Goal: Information Seeking & Learning: Understand process/instructions

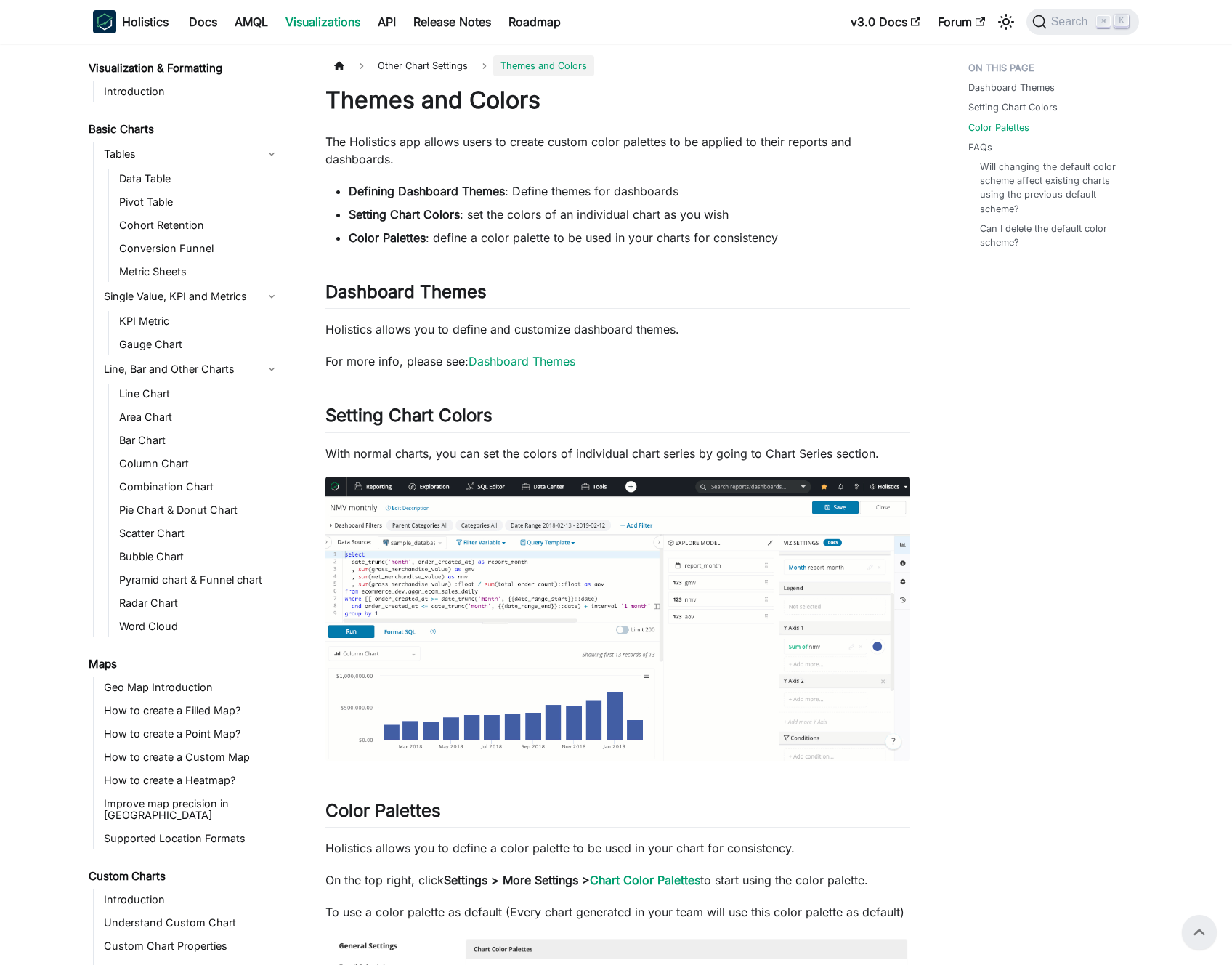
click at [718, 839] on p "Holistics allows you to define a color palette to be used in your chart for con…" at bounding box center [618, 848] width 585 height 18
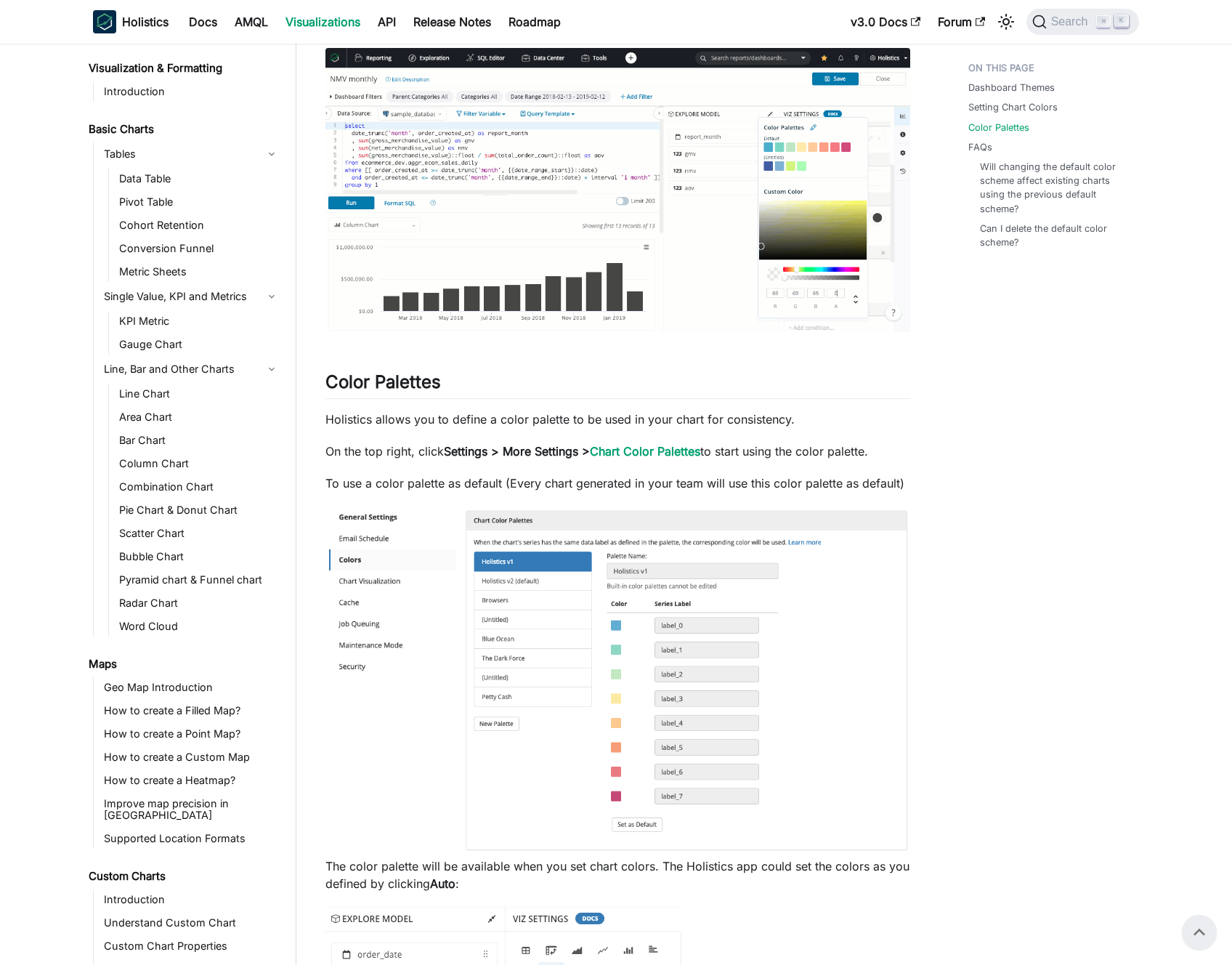
click at [718, 415] on p "Holistics allows you to define a color palette to be used in your chart for con…" at bounding box center [618, 419] width 585 height 18
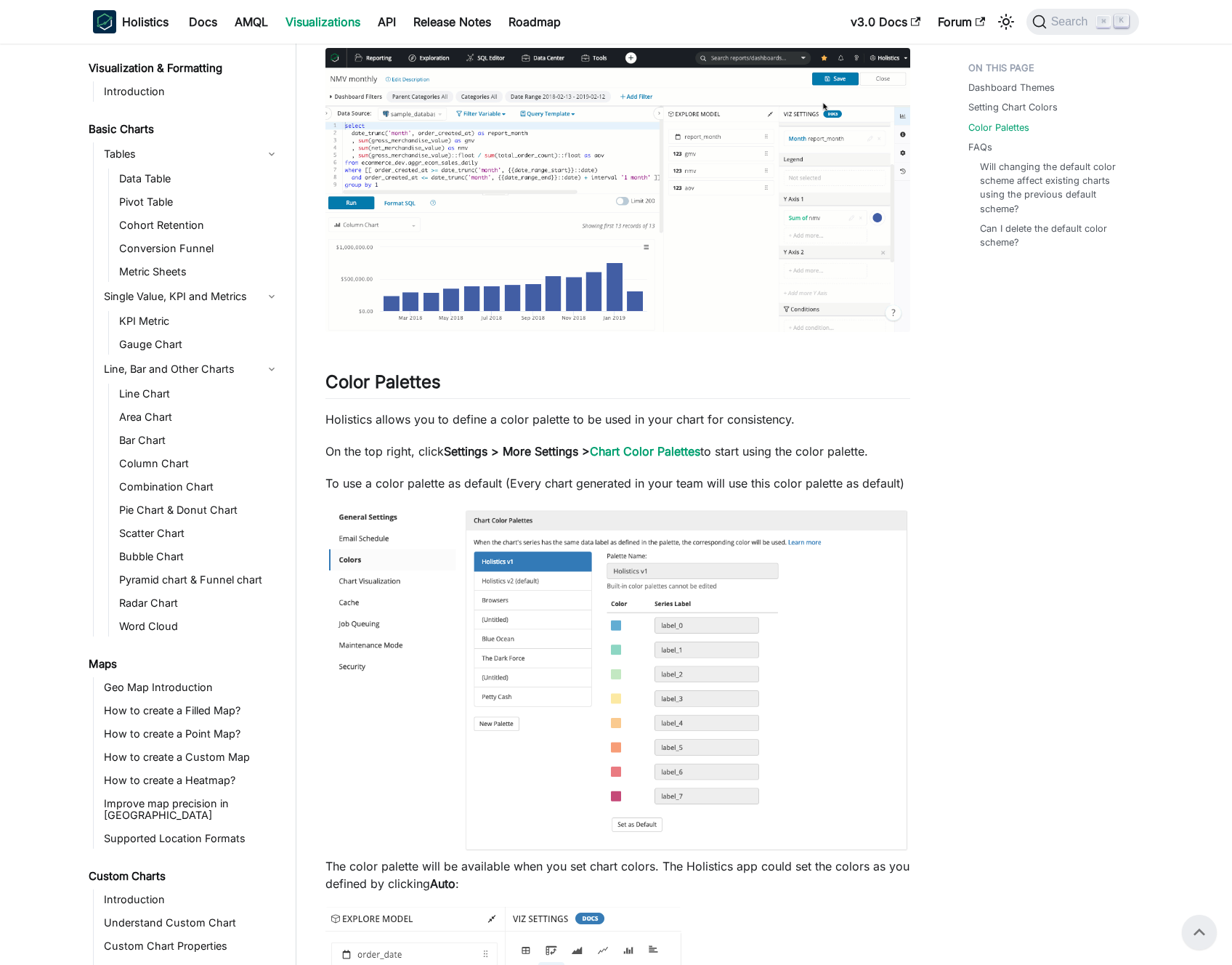
scroll to position [529, 0]
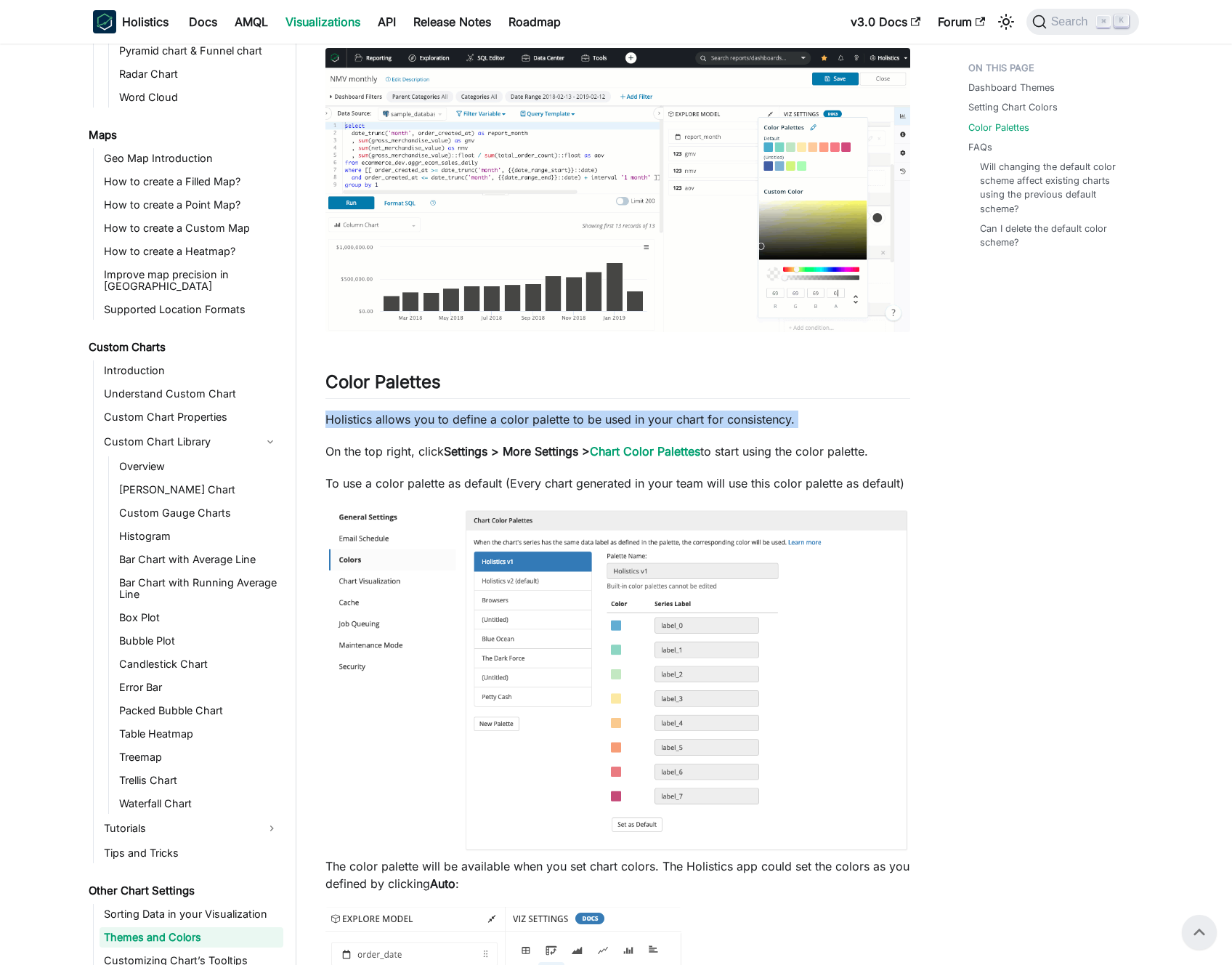
drag, startPoint x: 0, startPoint y: 0, endPoint x: 709, endPoint y: 415, distance: 821.5
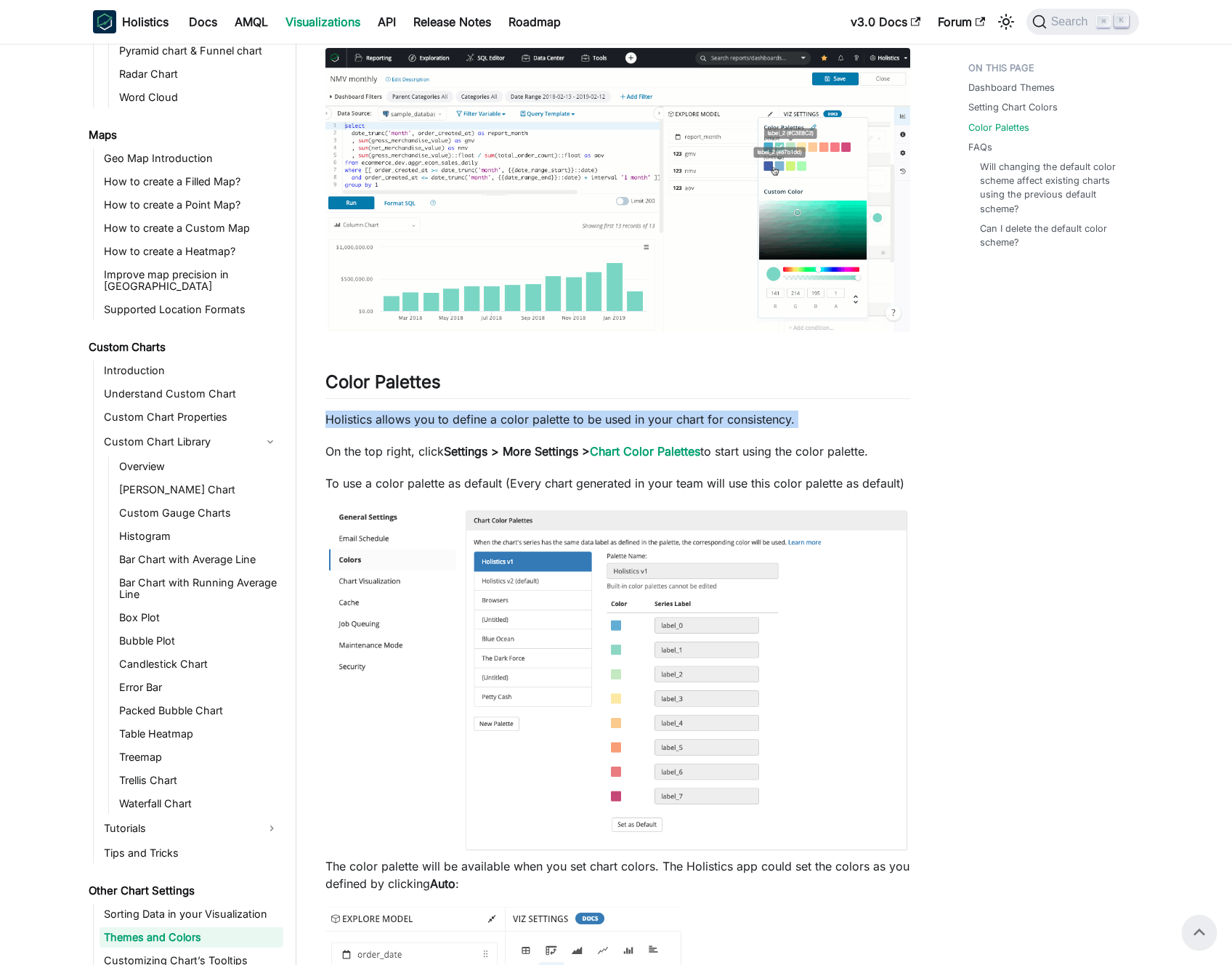
click at [718, 415] on p "Holistics allows you to define a color palette to be used in your chart for con…" at bounding box center [618, 419] width 585 height 18
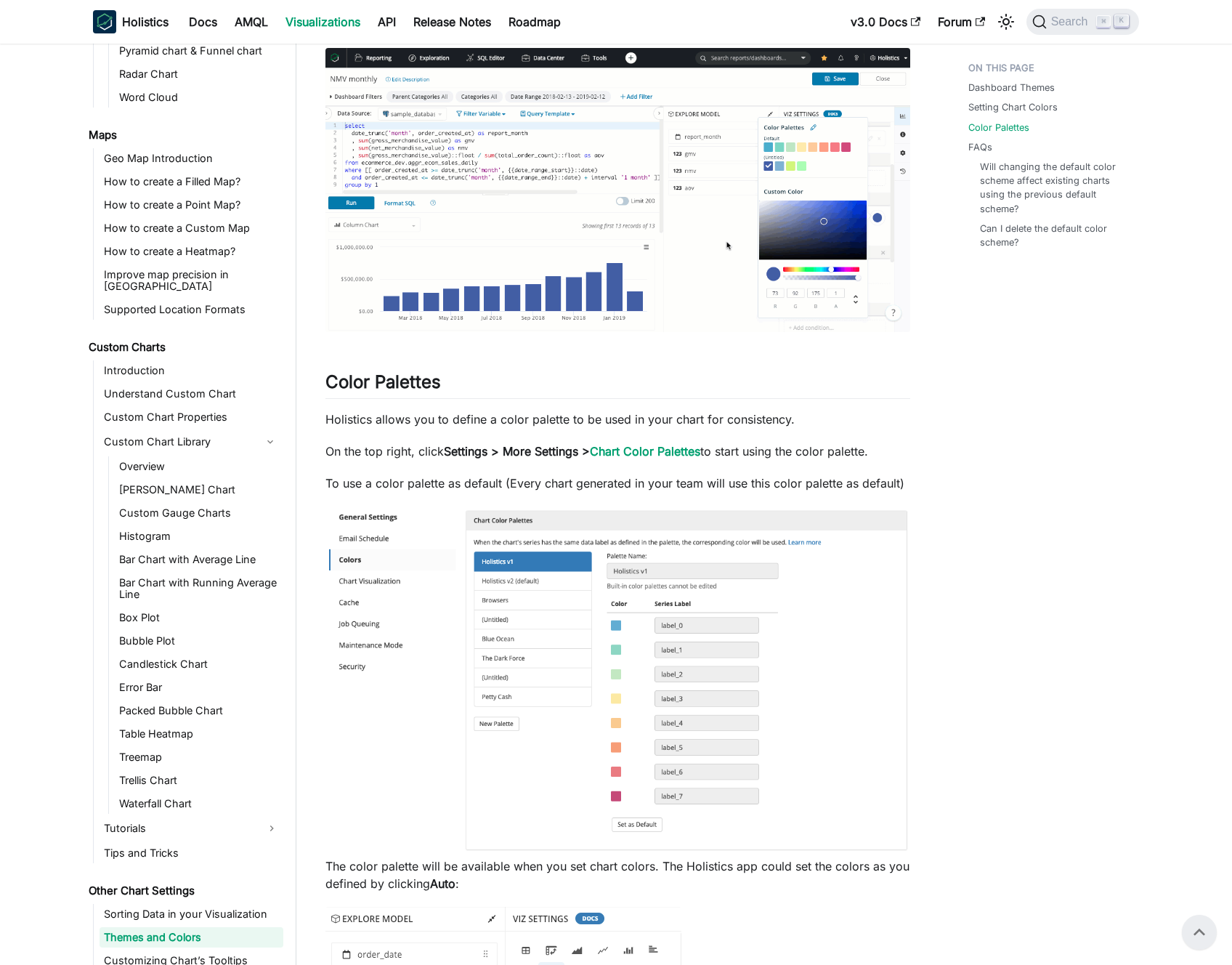
click at [709, 415] on p "Holistics allows you to define a color palette to be used in your chart for con…" at bounding box center [618, 419] width 585 height 18
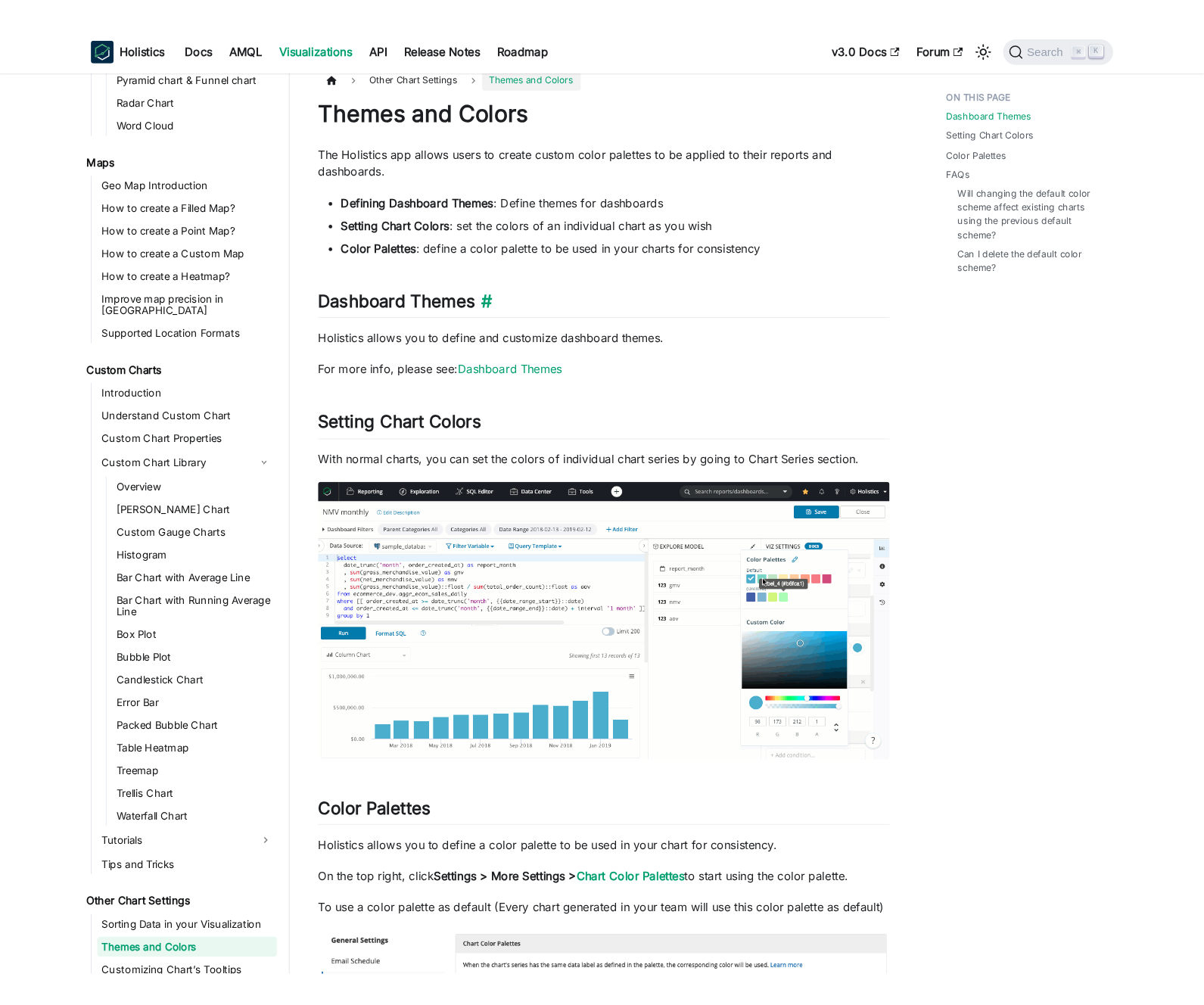
scroll to position [14, 0]
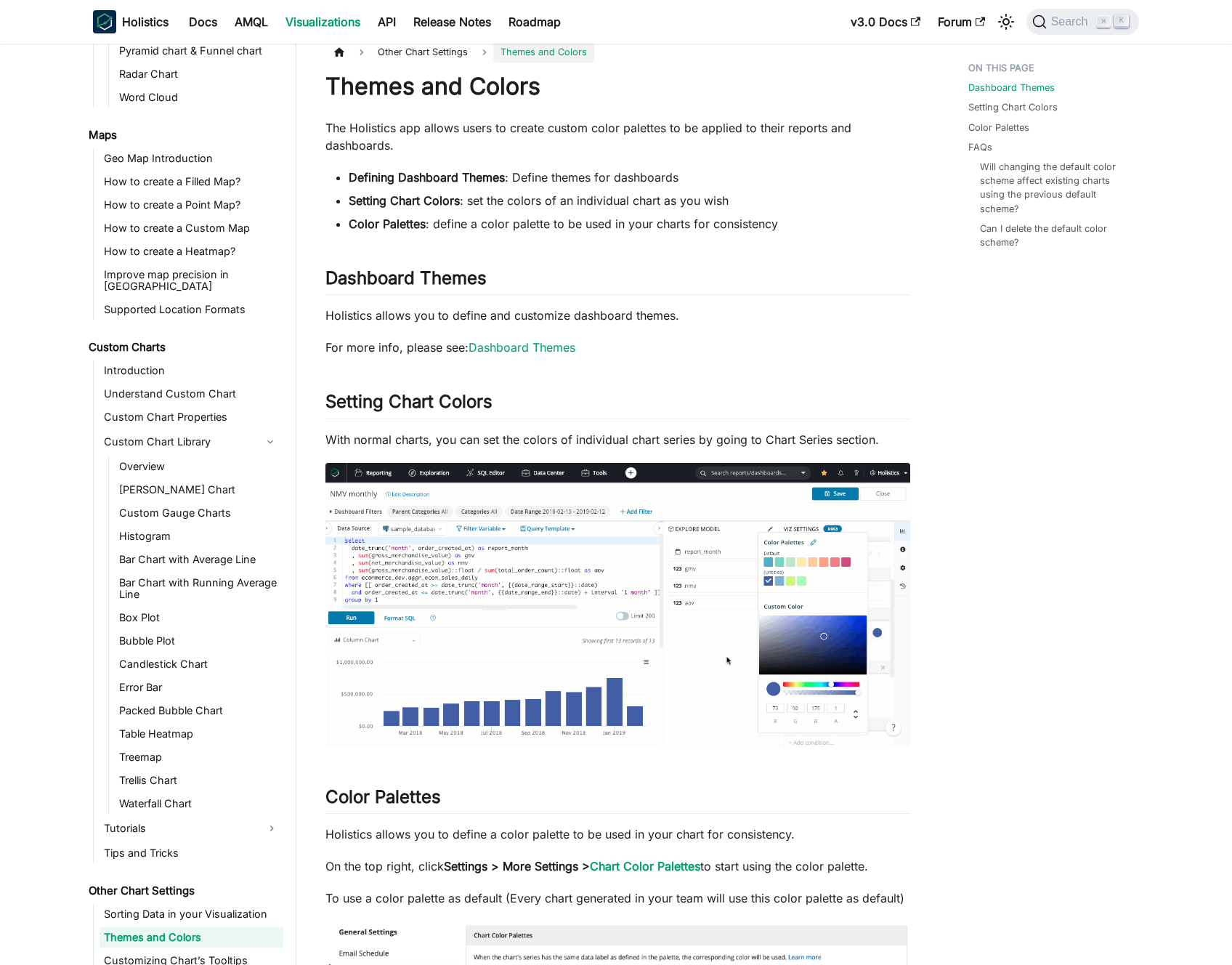
click at [425, 190] on ul "Defining Dashboard Themes : Define themes for dashboards Setting Chart Colors :…" at bounding box center [618, 200] width 585 height 64
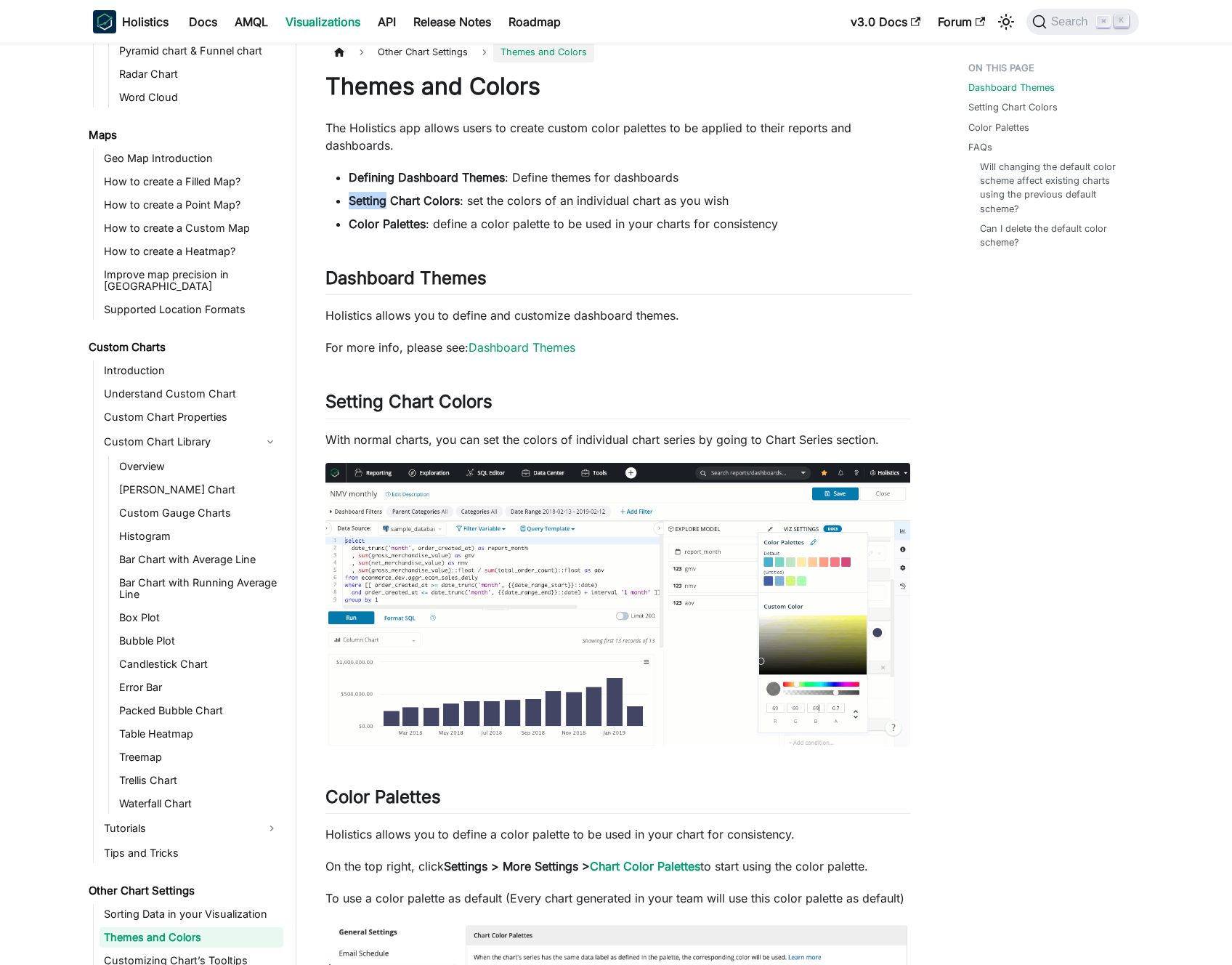
click at [425, 190] on ul "Defining Dashboard Themes : Define themes for dashboards Setting Chart Colors :…" at bounding box center [618, 200] width 585 height 64
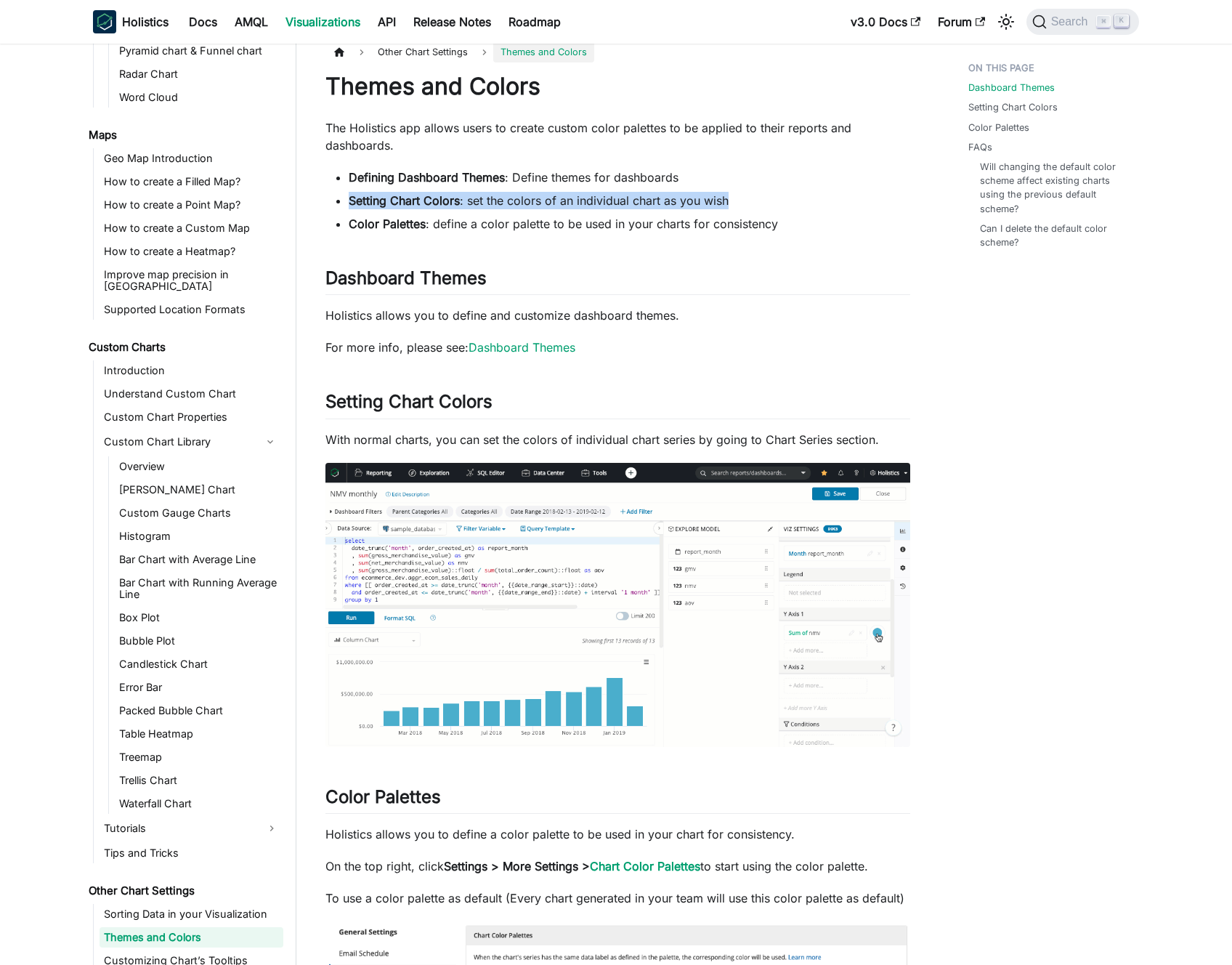
click at [425, 190] on ul "Defining Dashboard Themes : Define themes for dashboards Setting Chart Colors :…" at bounding box center [618, 200] width 585 height 64
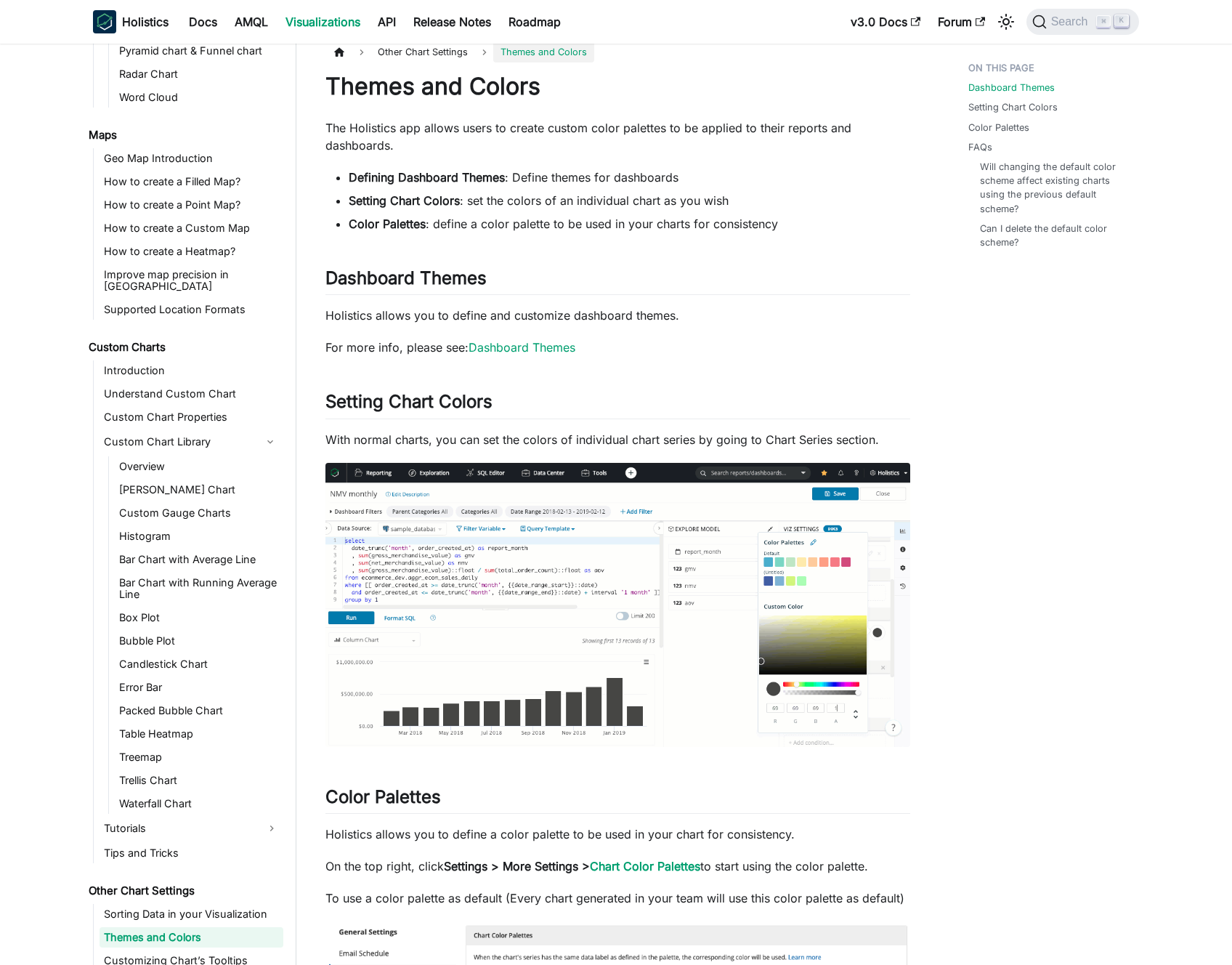
click at [425, 180] on strong "Defining Dashboard Themes" at bounding box center [427, 177] width 156 height 15
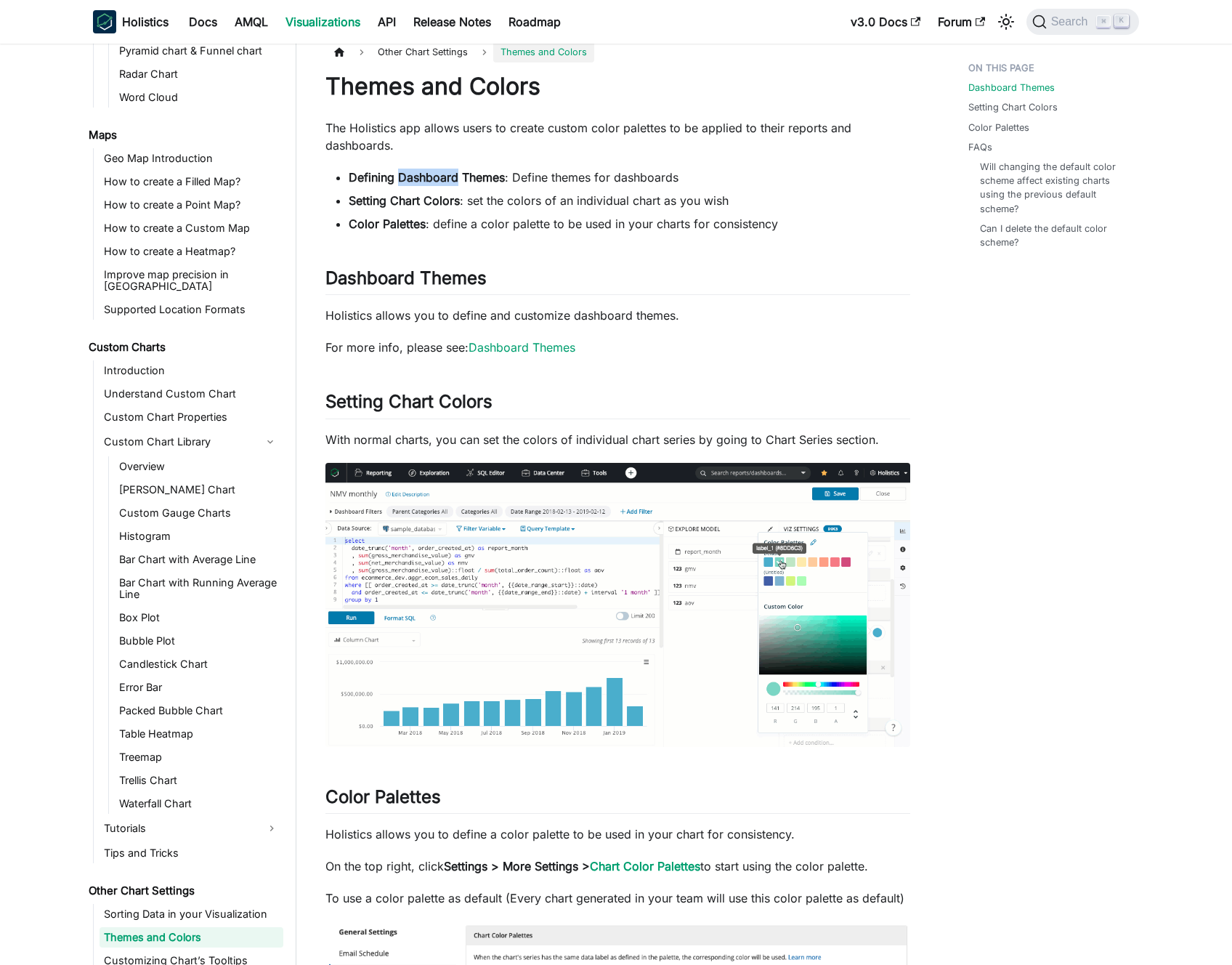
click at [425, 180] on strong "Defining Dashboard Themes" at bounding box center [427, 177] width 156 height 15
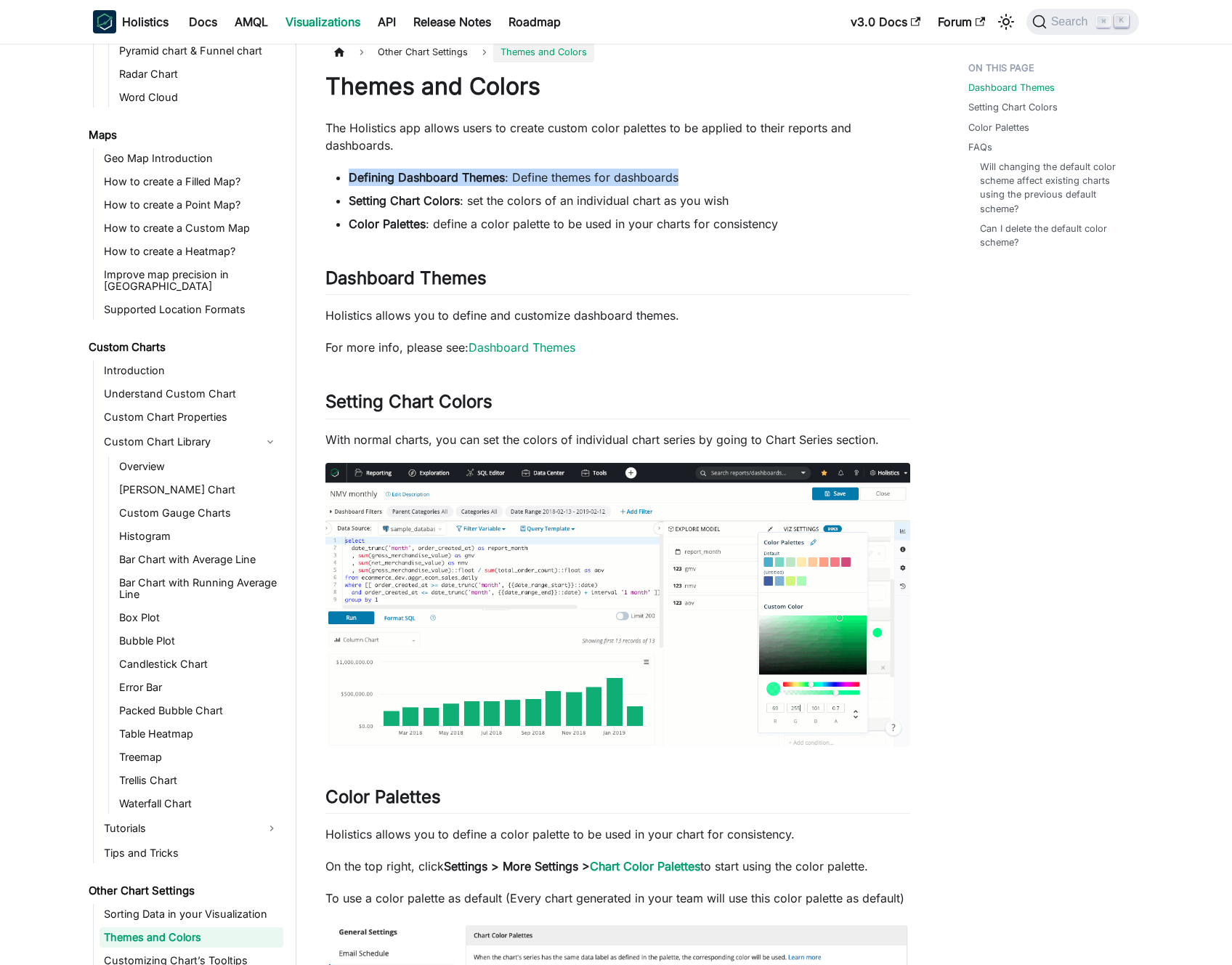
click at [425, 180] on strong "Defining Dashboard Themes" at bounding box center [427, 177] width 156 height 15
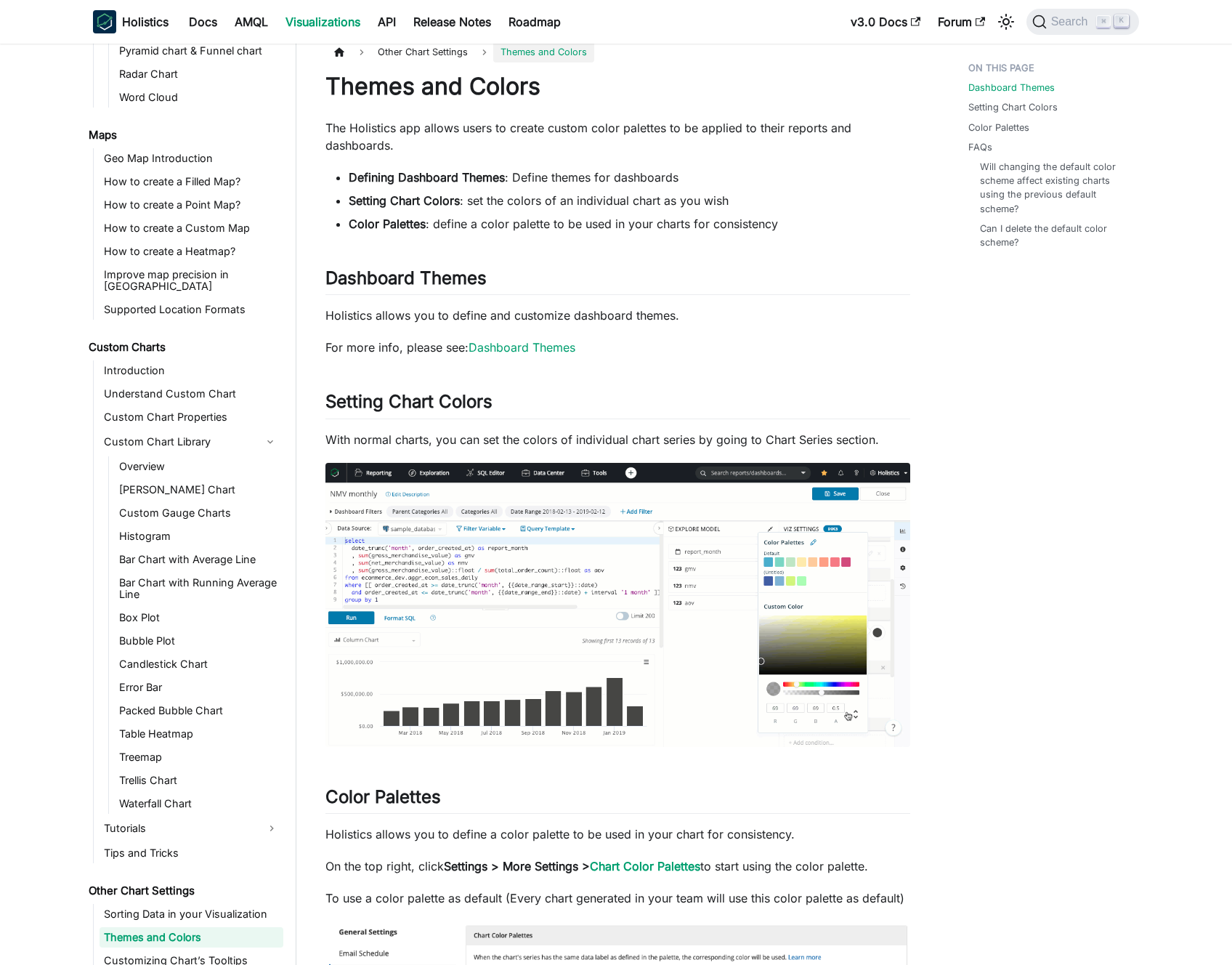
click at [421, 179] on strong "Defining Dashboard Themes" at bounding box center [427, 177] width 156 height 15
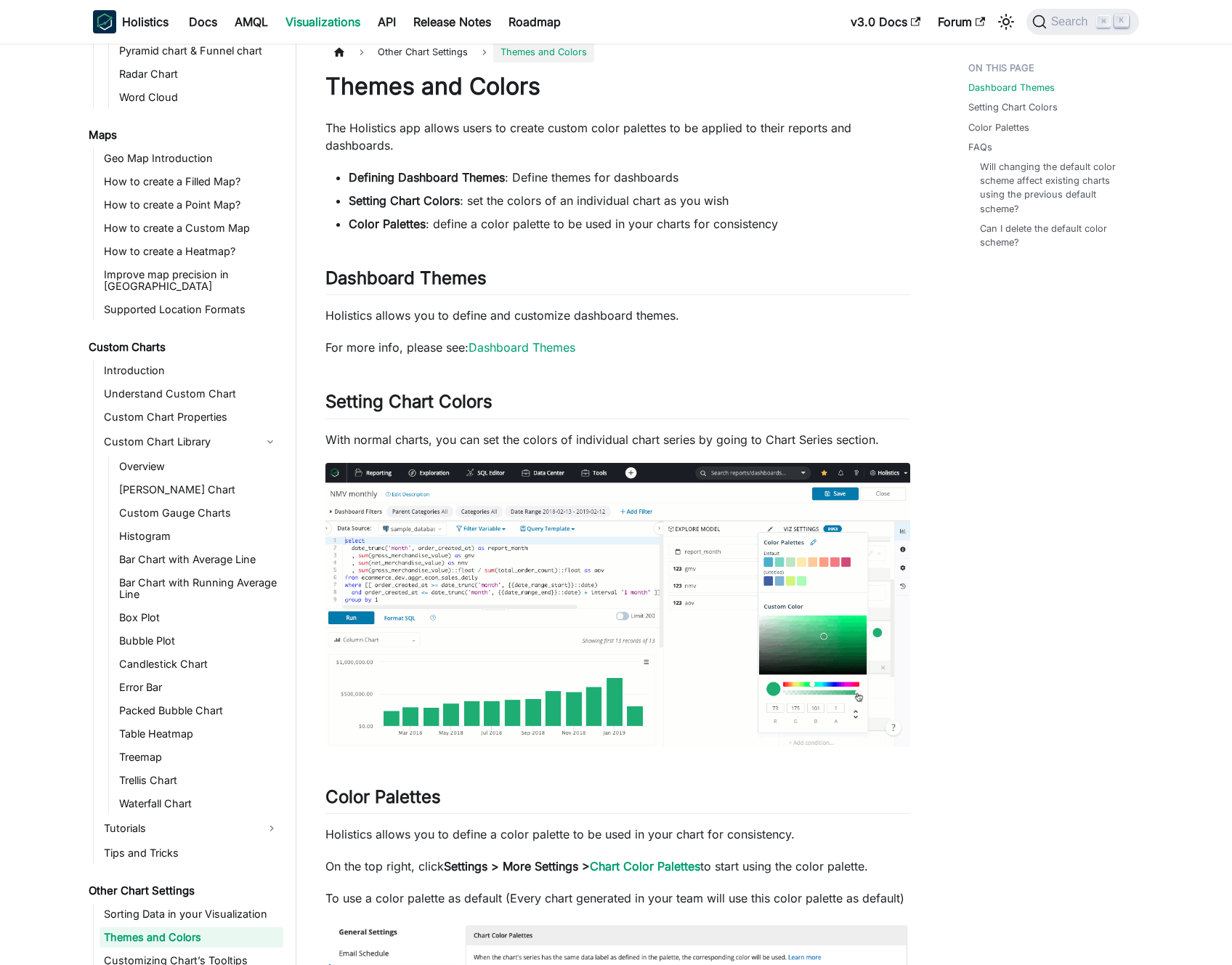
click at [426, 123] on p "The Holistics app allows users to create custom color palettes to be applied to…" at bounding box center [618, 137] width 585 height 35
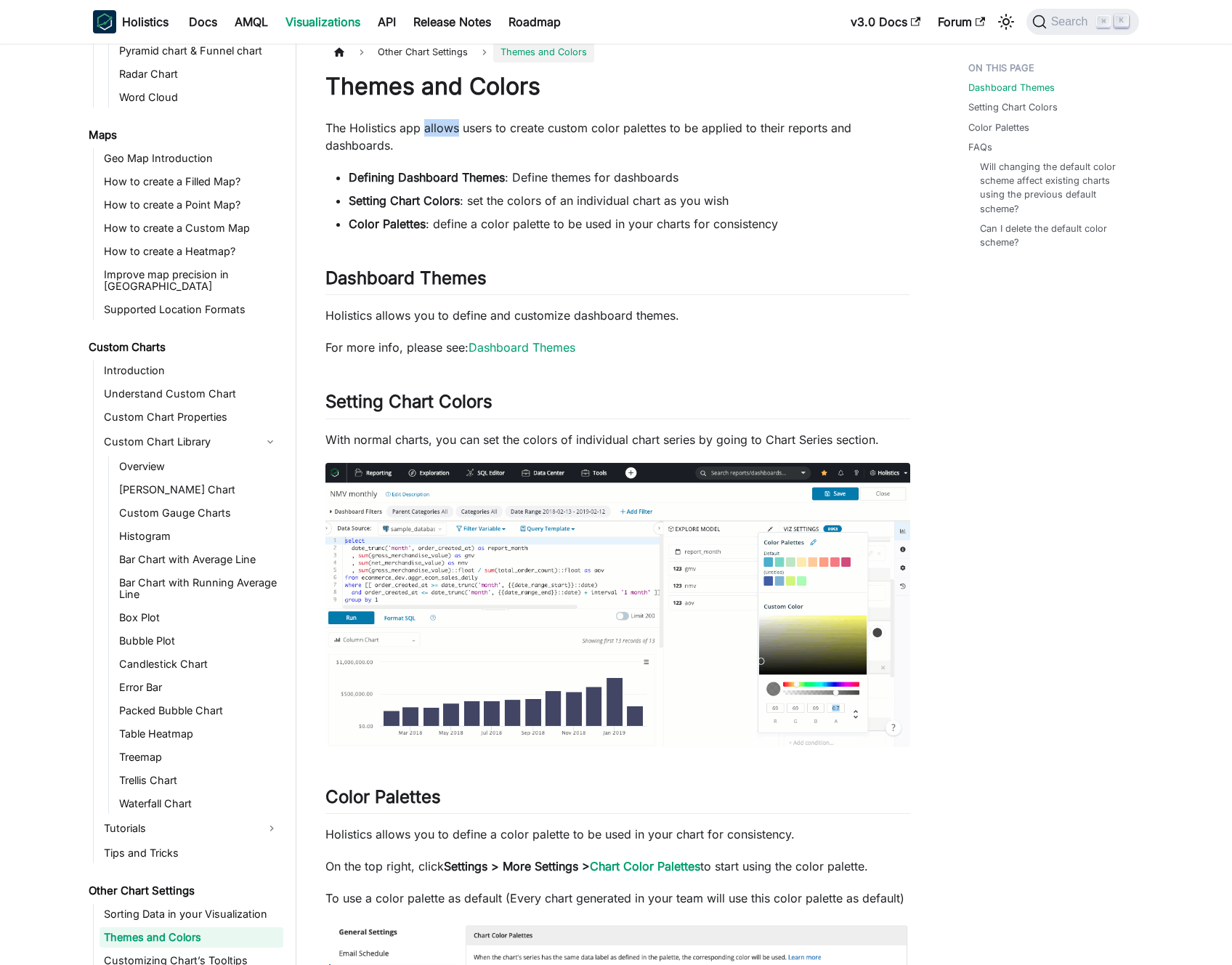
click at [426, 123] on p "The Holistics app allows users to create custom color palettes to be applied to…" at bounding box center [618, 137] width 585 height 35
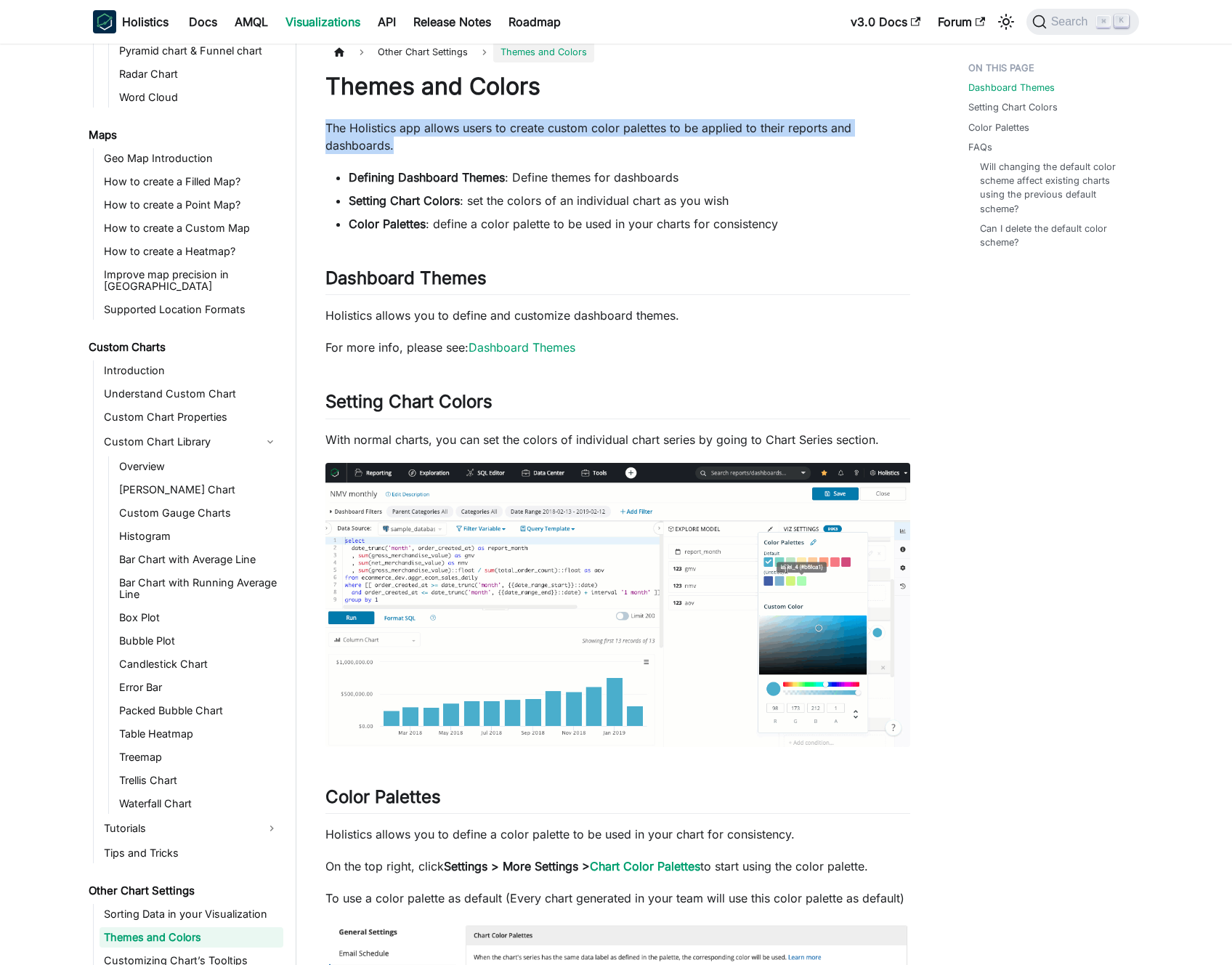
drag, startPoint x: 426, startPoint y: 123, endPoint x: 401, endPoint y: 131, distance: 26.2
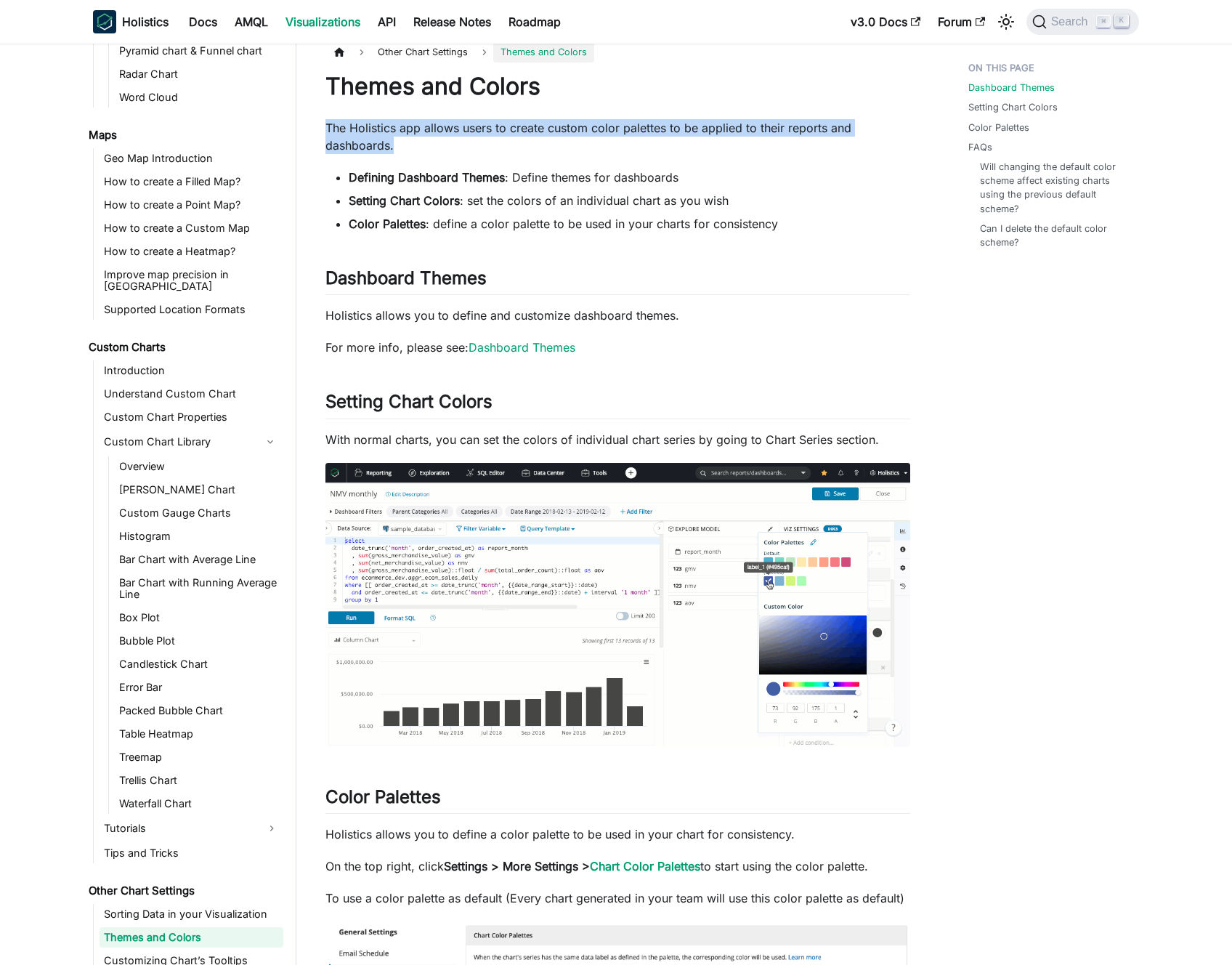
click at [426, 123] on p "The Holistics app allows users to create custom color palettes to be applied to…" at bounding box center [618, 137] width 585 height 35
click at [401, 131] on p "The Holistics app allows users to create custom color palettes to be applied to…" at bounding box center [618, 137] width 585 height 35
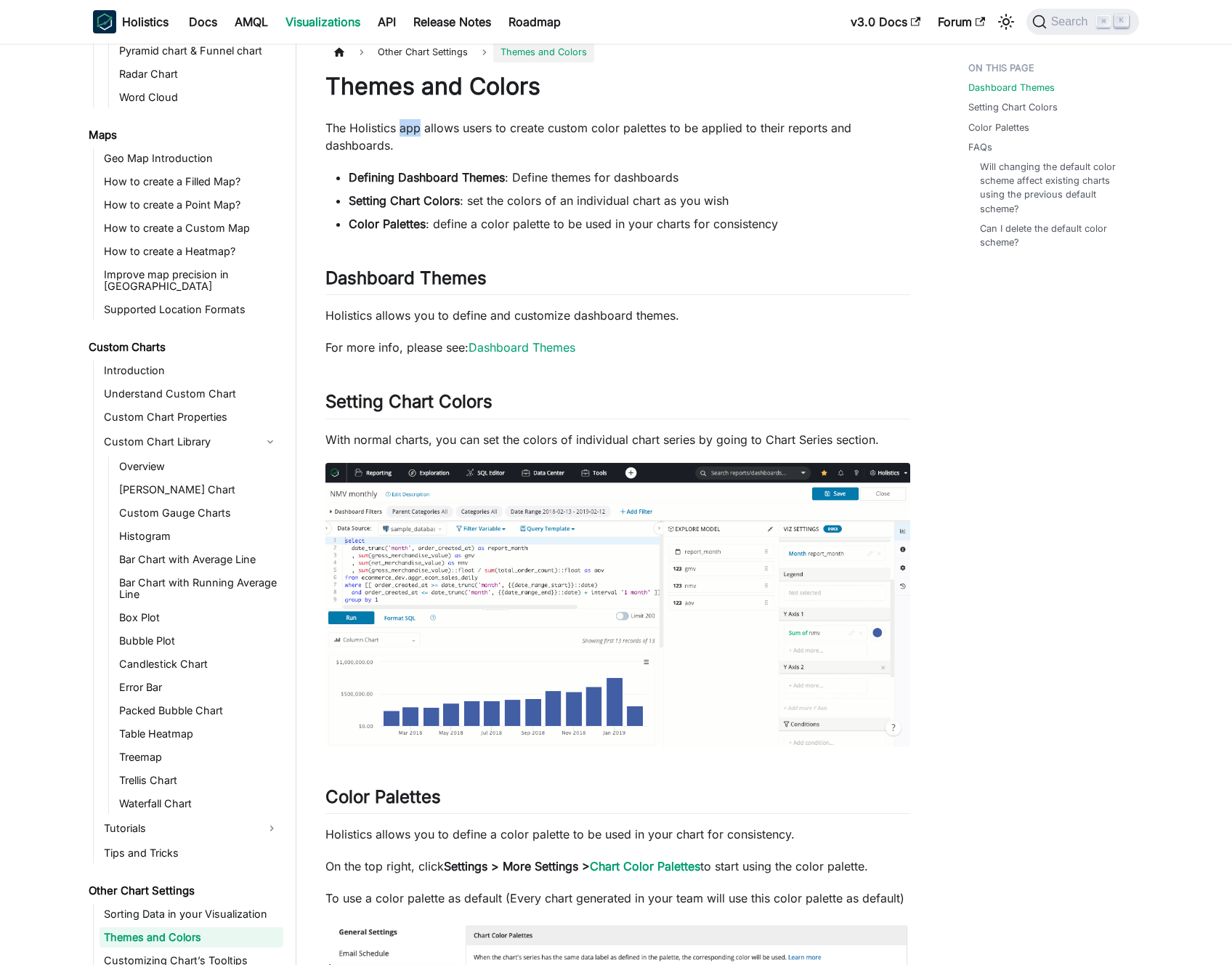
click at [401, 131] on p "The Holistics app allows users to create custom color palettes to be applied to…" at bounding box center [618, 137] width 585 height 35
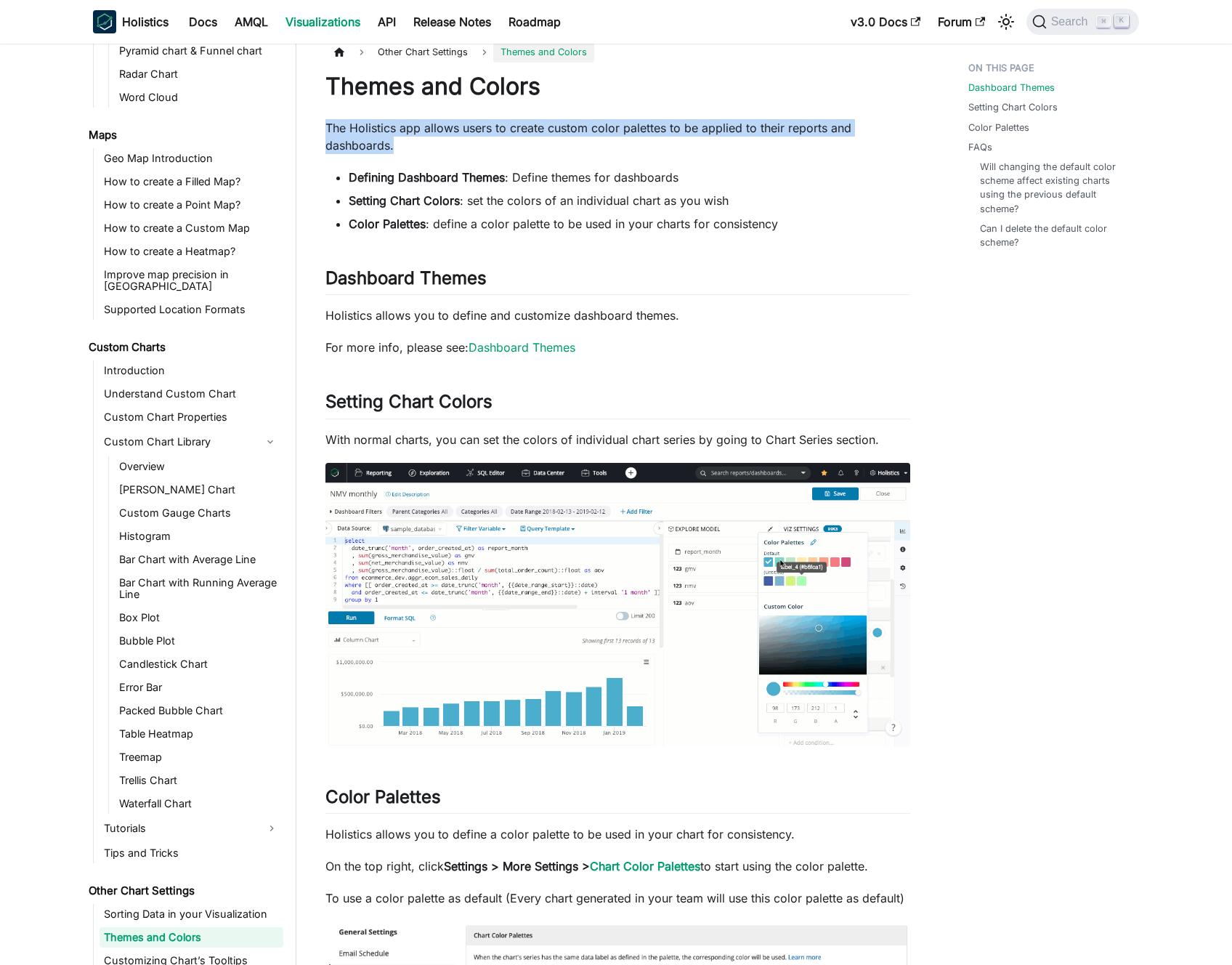
click at [401, 131] on p "The Holistics app allows users to create custom color palettes to be applied to…" at bounding box center [618, 137] width 585 height 35
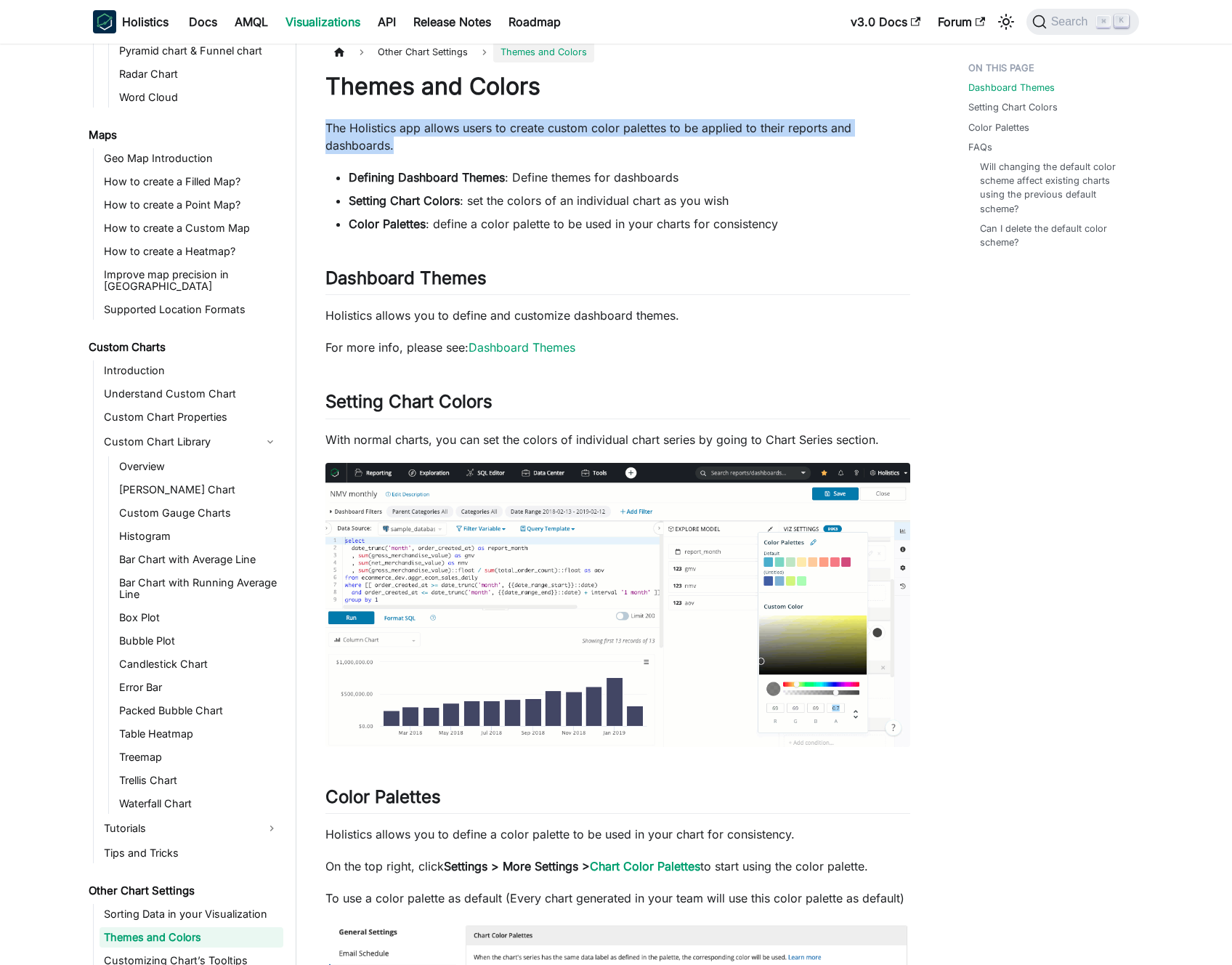
click at [415, 133] on p "The Holistics app allows users to create custom color palettes to be applied to…" at bounding box center [618, 137] width 585 height 35
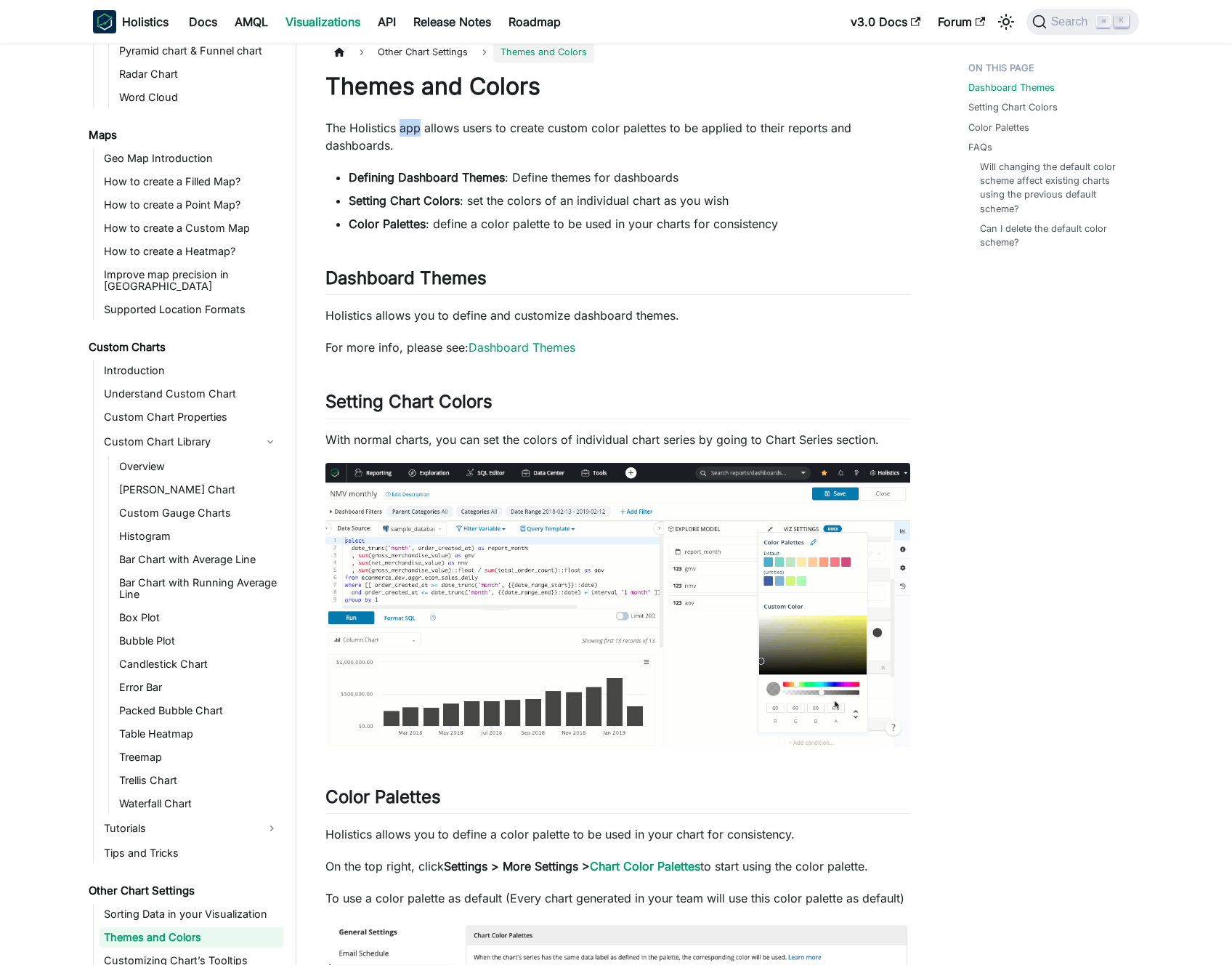
click at [416, 133] on p "The Holistics app allows users to create custom color palettes to be applied to…" at bounding box center [618, 137] width 585 height 35
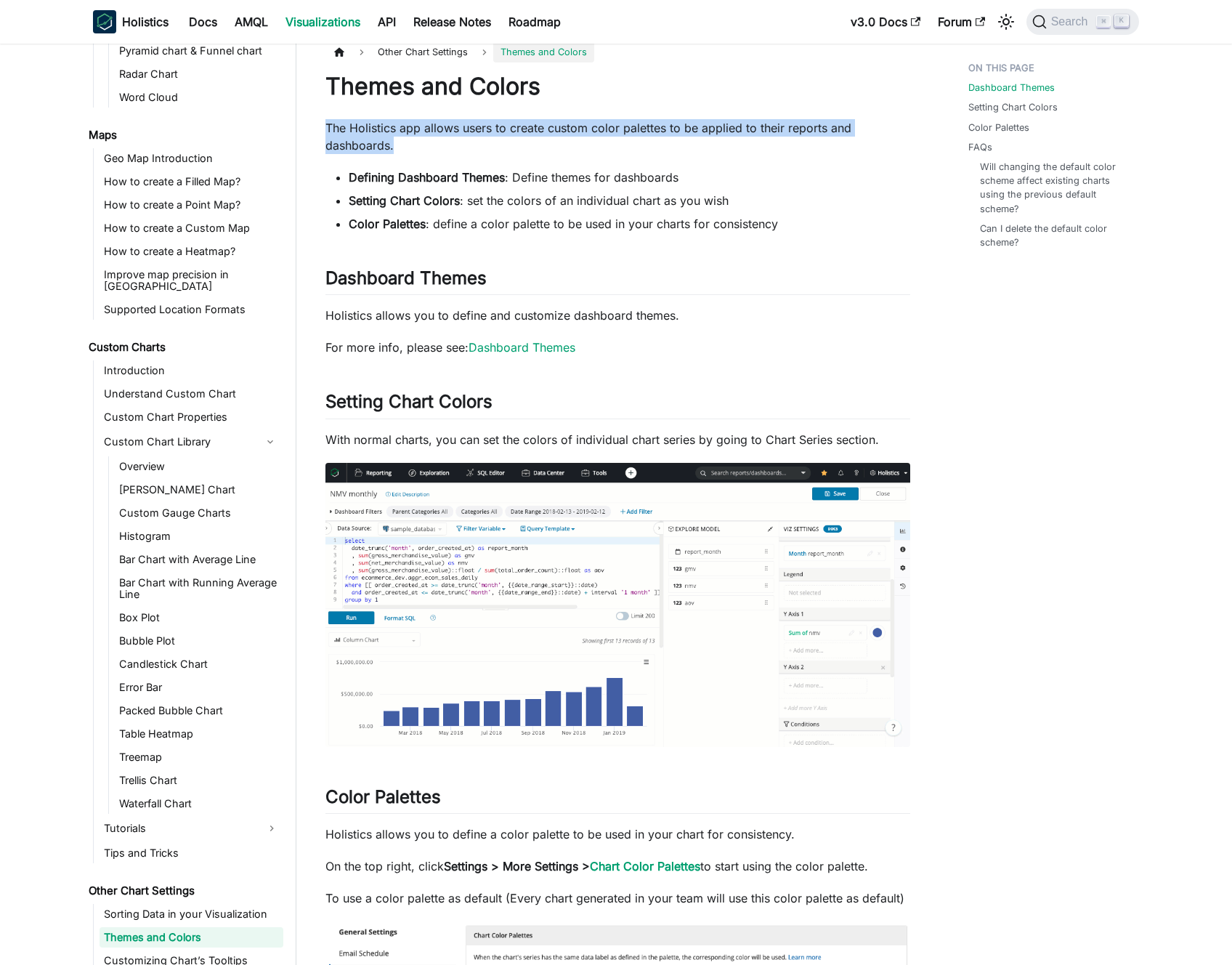
click at [416, 133] on p "The Holistics app allows users to create custom color palettes to be applied to…" at bounding box center [618, 137] width 585 height 35
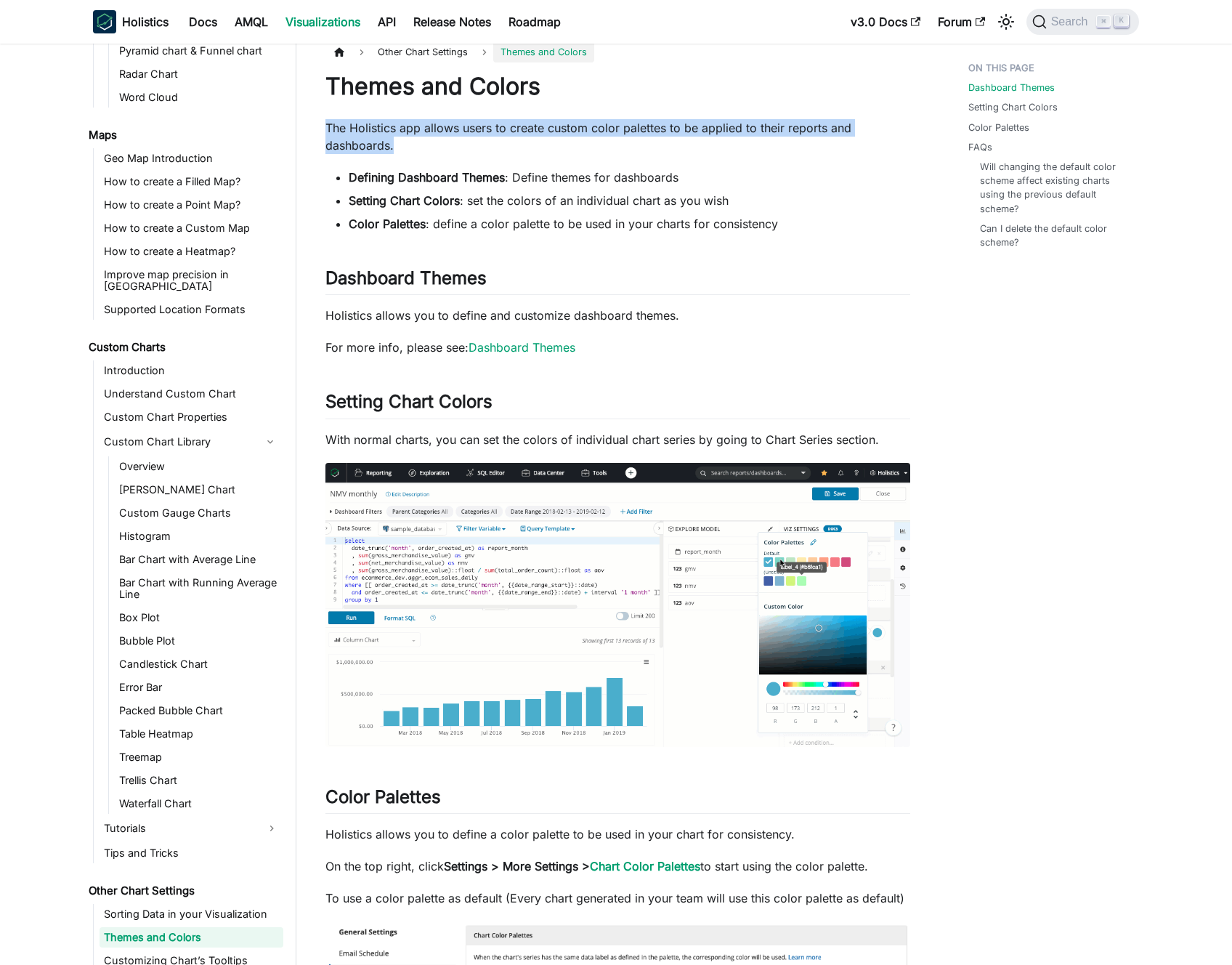
click at [423, 133] on p "The Holistics app allows users to create custom color palettes to be applied to…" at bounding box center [618, 137] width 585 height 35
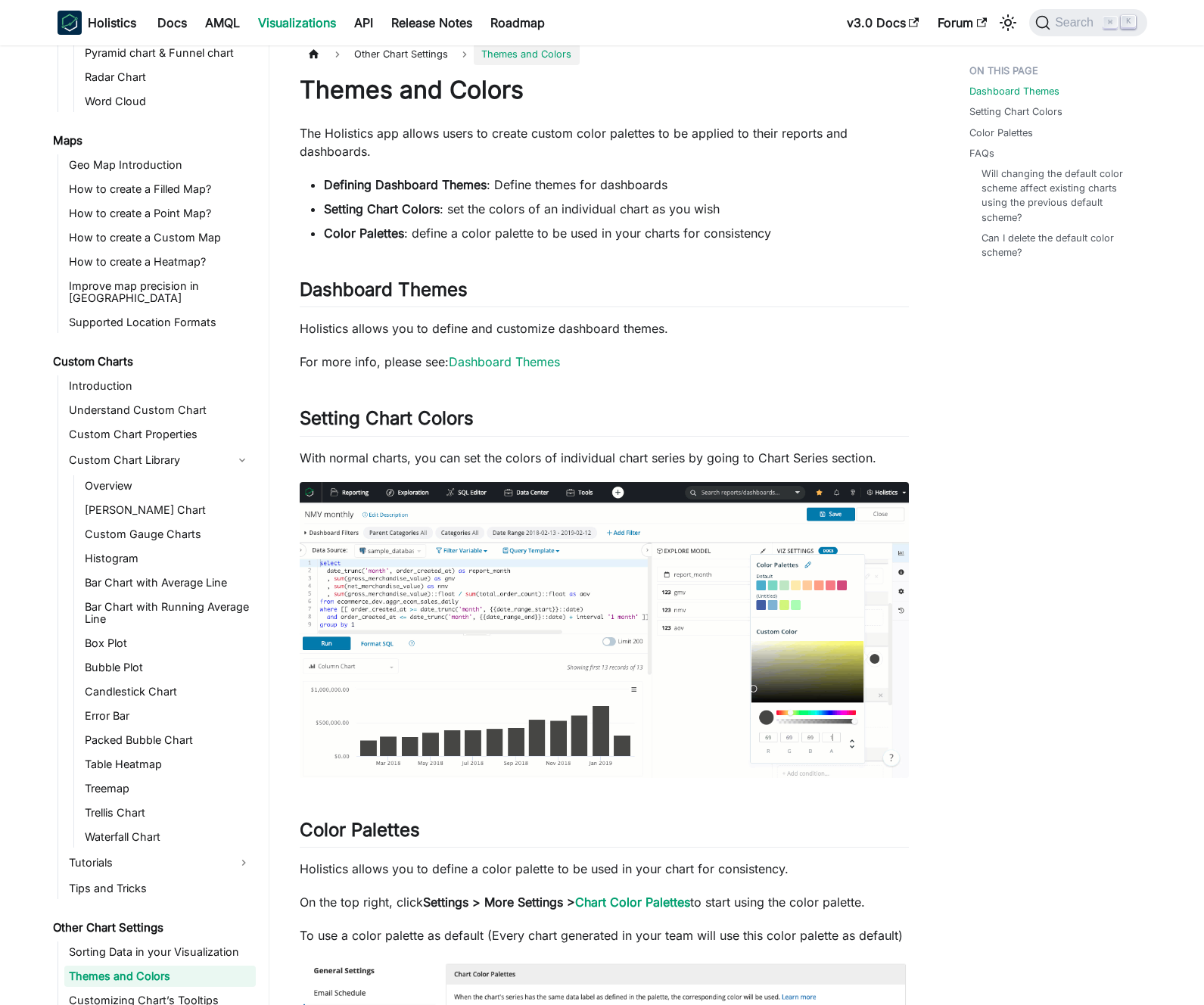
click at [686, 147] on p "The Holistics app allows users to create custom color palettes to be applied to…" at bounding box center [604, 143] width 609 height 37
click at [685, 147] on p "The Holistics app allows users to create custom color palettes to be applied to…" at bounding box center [604, 143] width 609 height 37
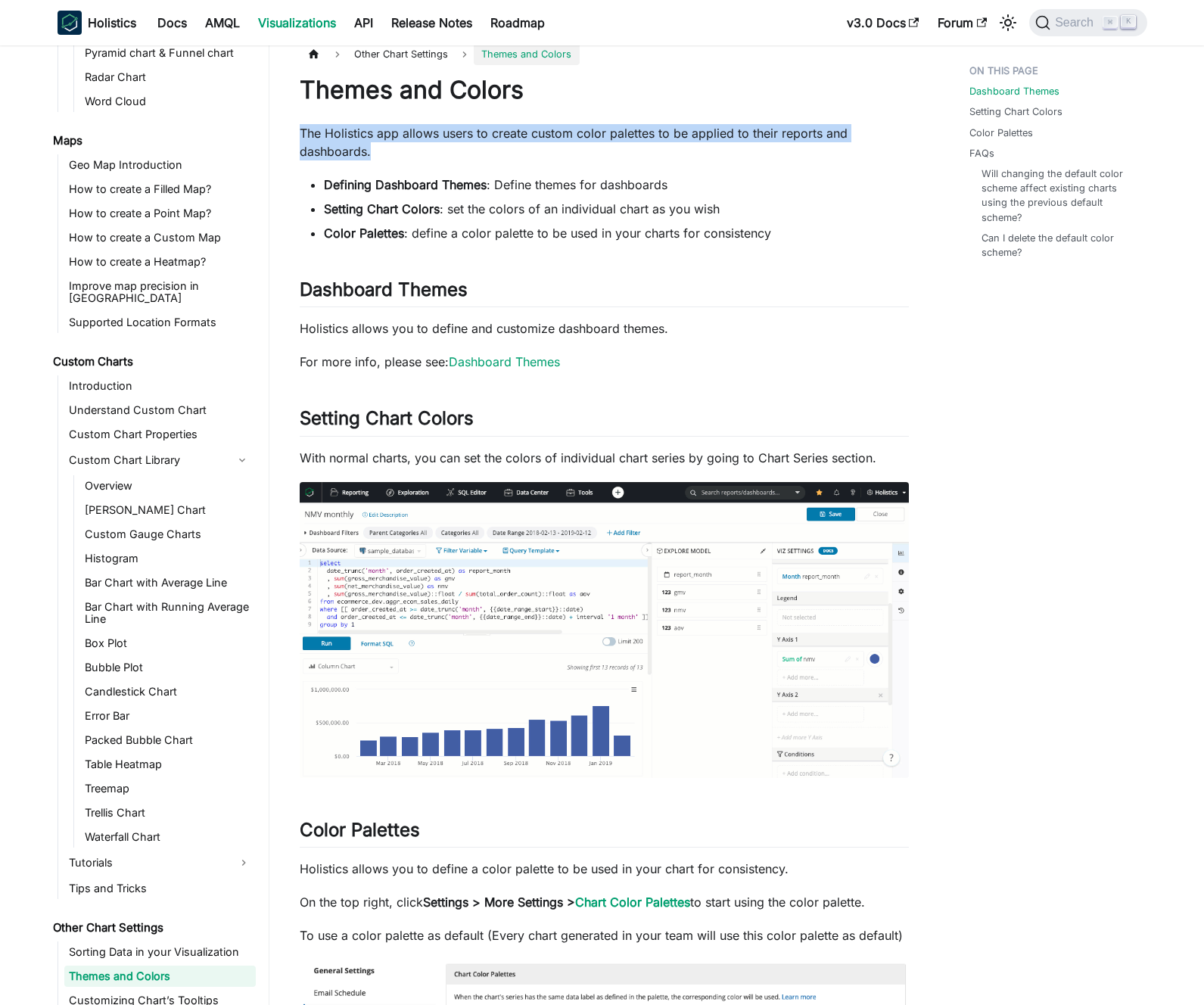
click at [685, 147] on p "The Holistics app allows users to create custom color palettes to be applied to…" at bounding box center [604, 143] width 609 height 37
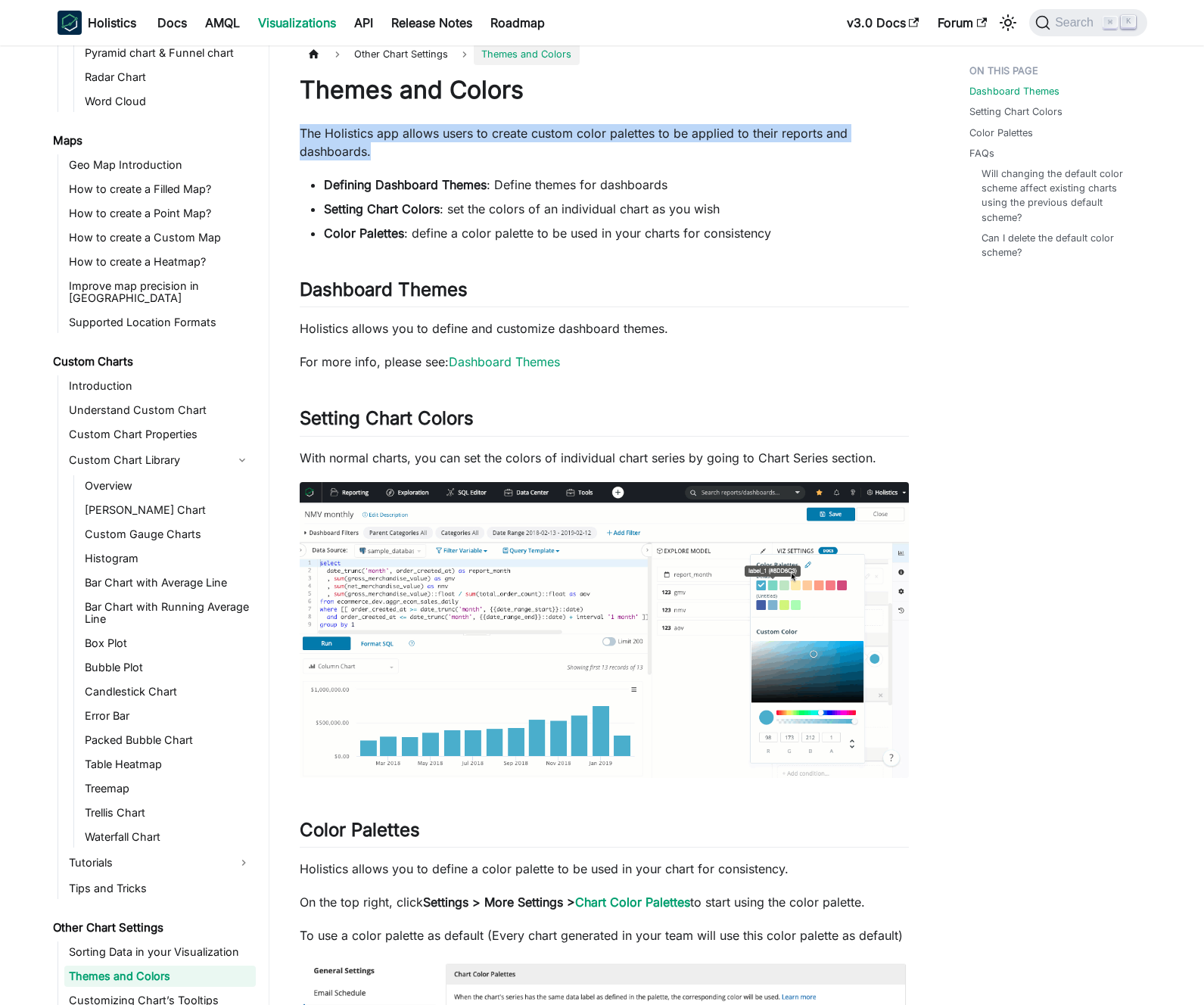
click at [672, 144] on p "The Holistics app allows users to create custom color palettes to be applied to…" at bounding box center [604, 143] width 609 height 37
